Goal: Task Accomplishment & Management: Manage account settings

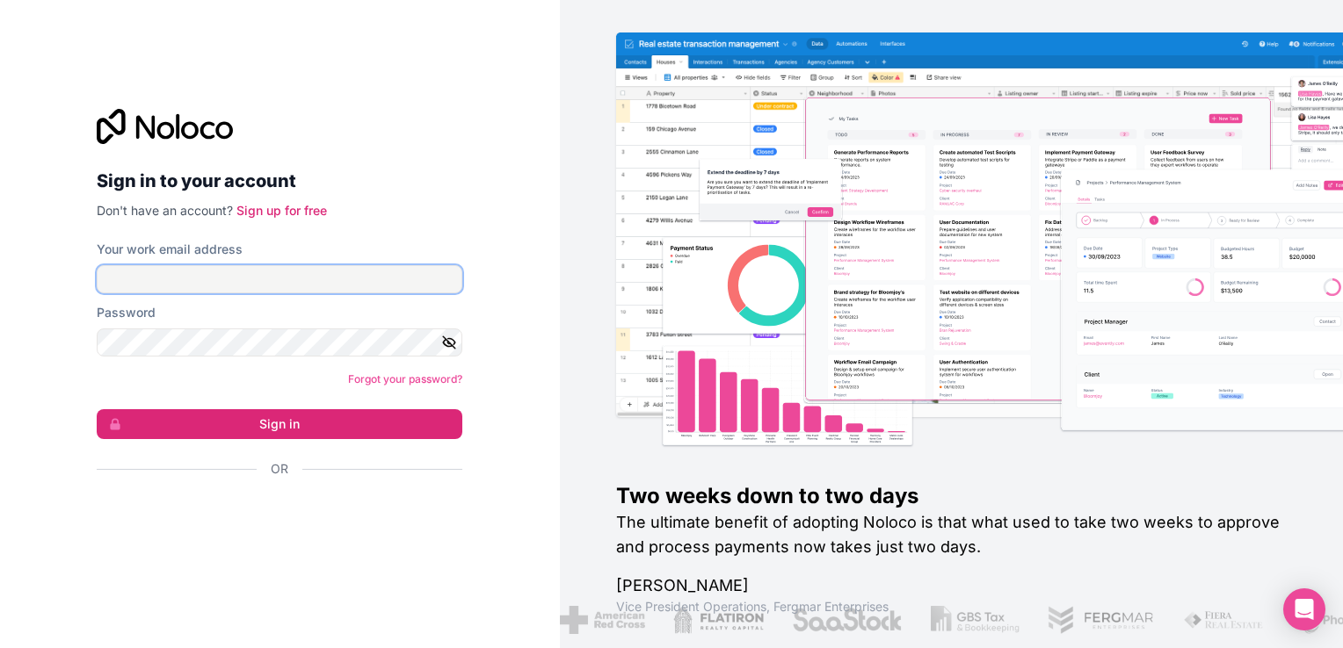
click at [308, 278] on input "Your work email address" at bounding box center [280, 279] width 366 height 28
type input "ams@boringgroup.net"
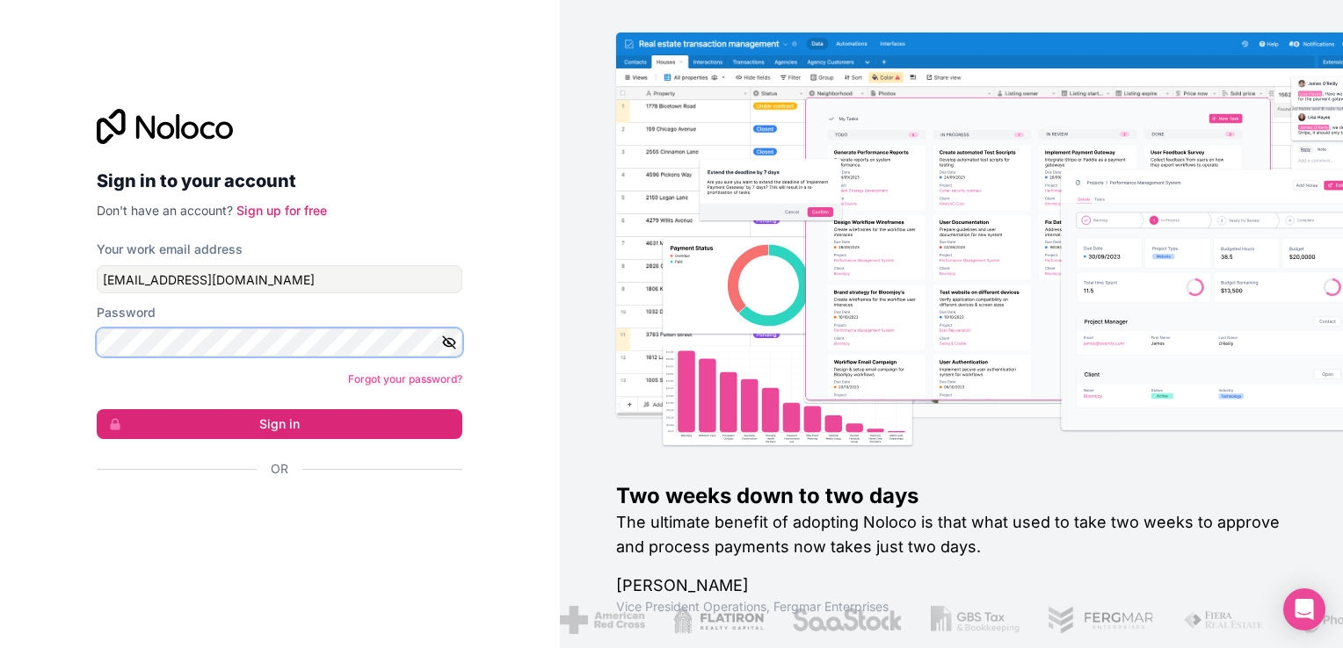
click at [97, 409] on button "Sign in" at bounding box center [280, 424] width 366 height 30
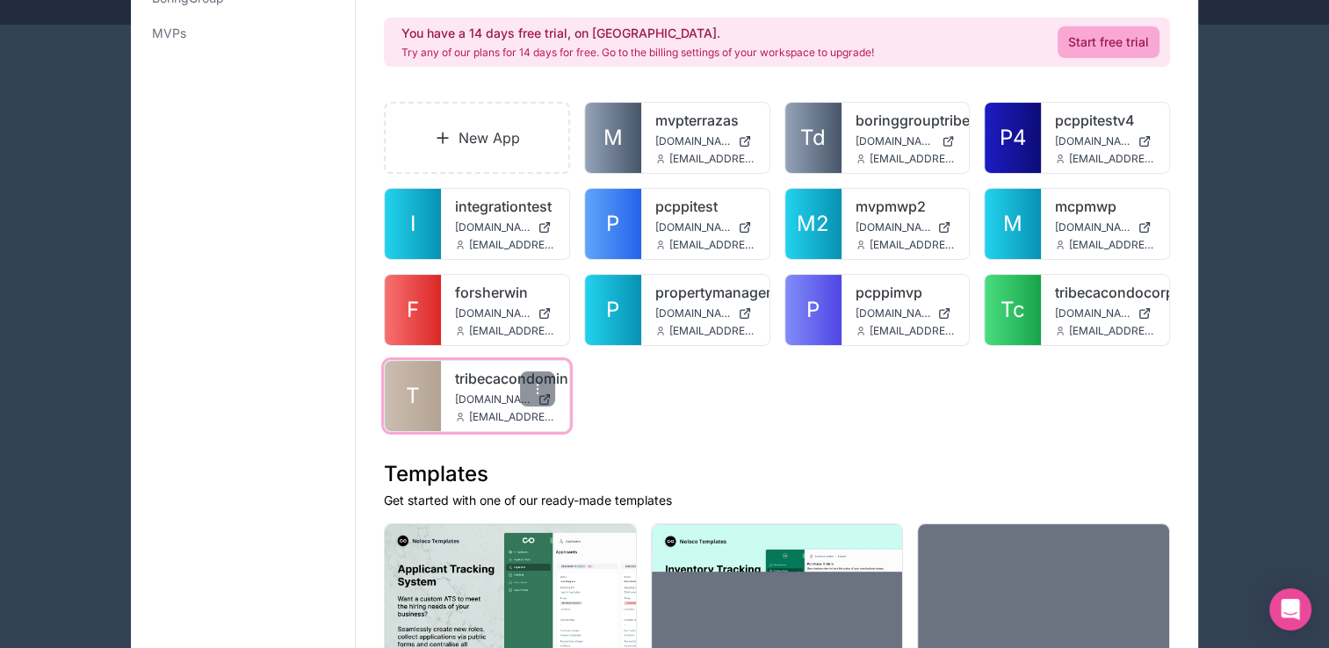
scroll to position [176, 0]
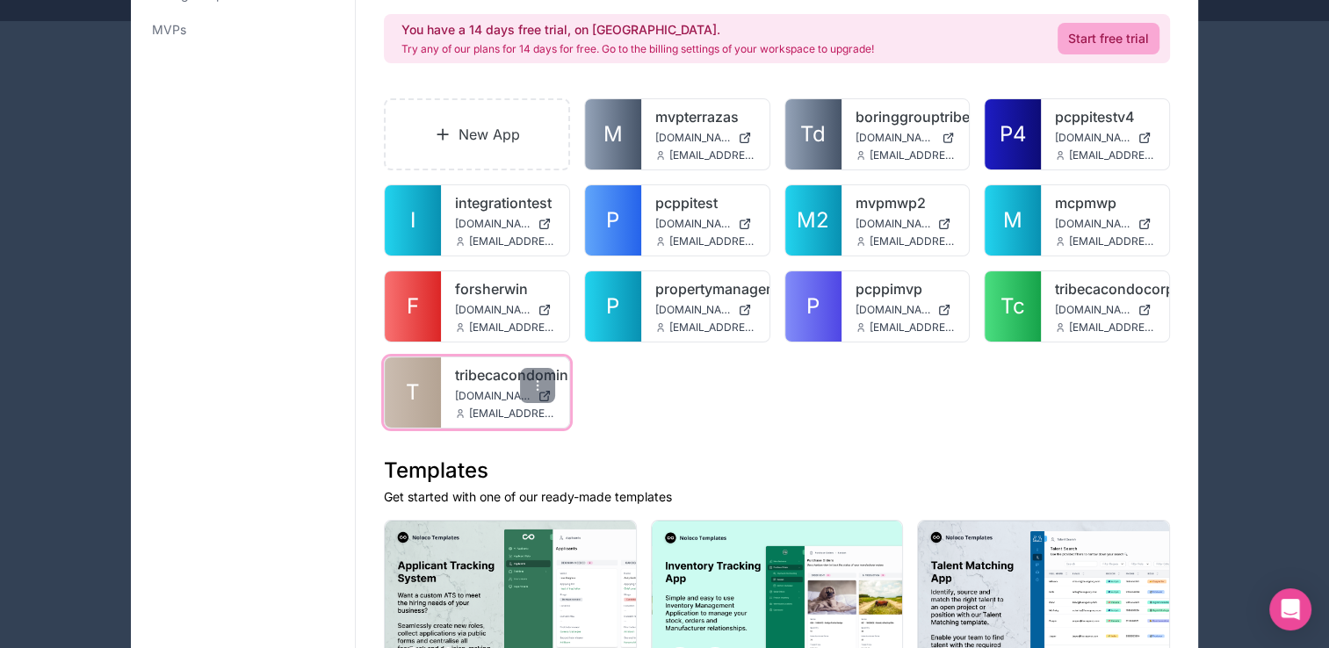
click at [489, 389] on span "tribecacondominiumcorp.noloco.co" at bounding box center [493, 396] width 76 height 14
